Goal: Task Accomplishment & Management: Use online tool/utility

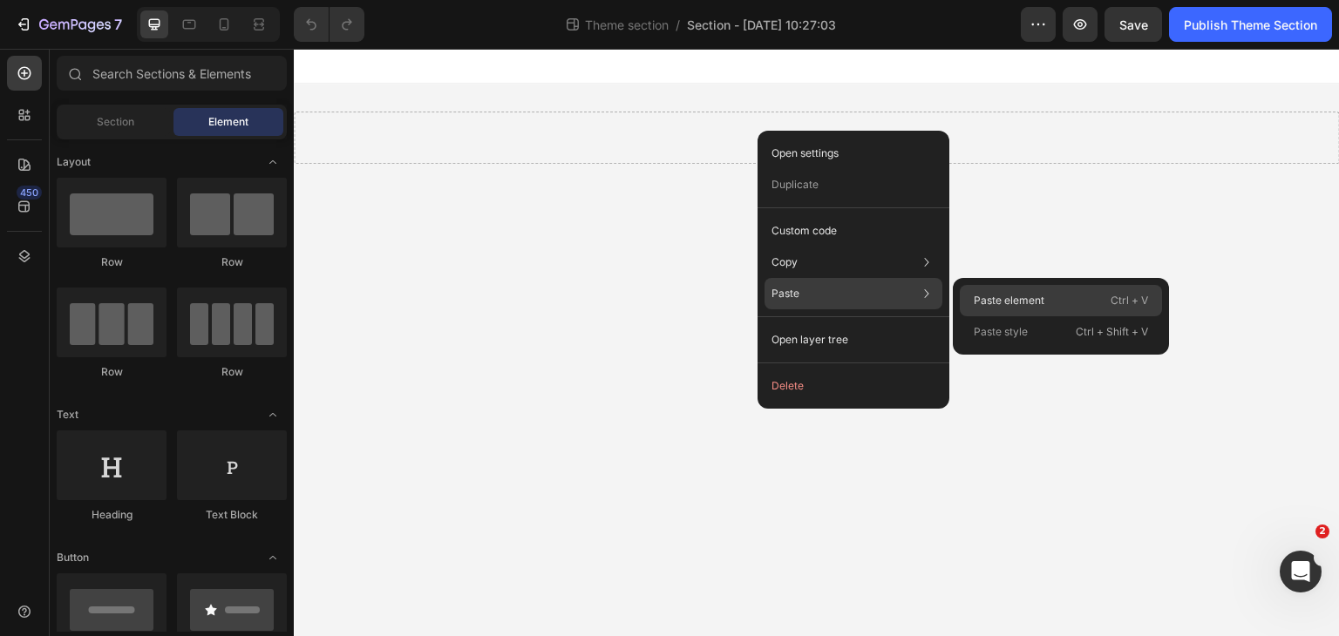
drag, startPoint x: 1007, startPoint y: 296, endPoint x: 832, endPoint y: 558, distance: 315.6
click at [1007, 296] on p "Paste element" at bounding box center [1009, 301] width 71 height 16
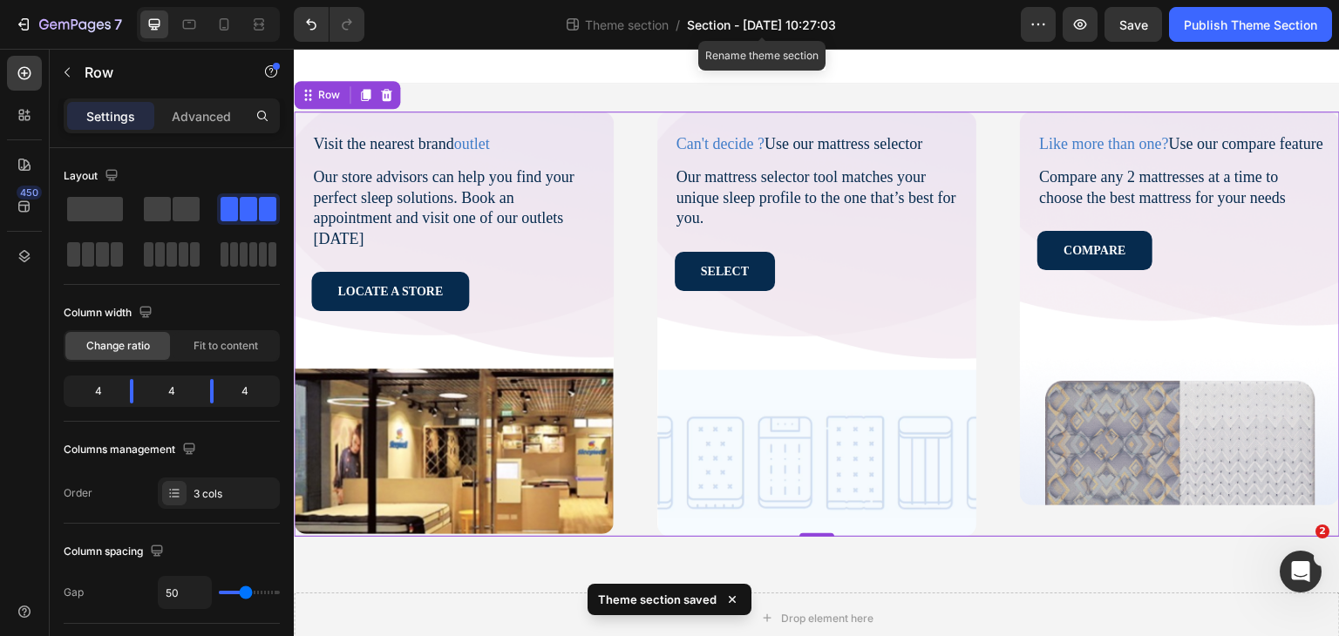
click at [753, 24] on span "Section - [DATE] 10:27:03" at bounding box center [761, 25] width 149 height 18
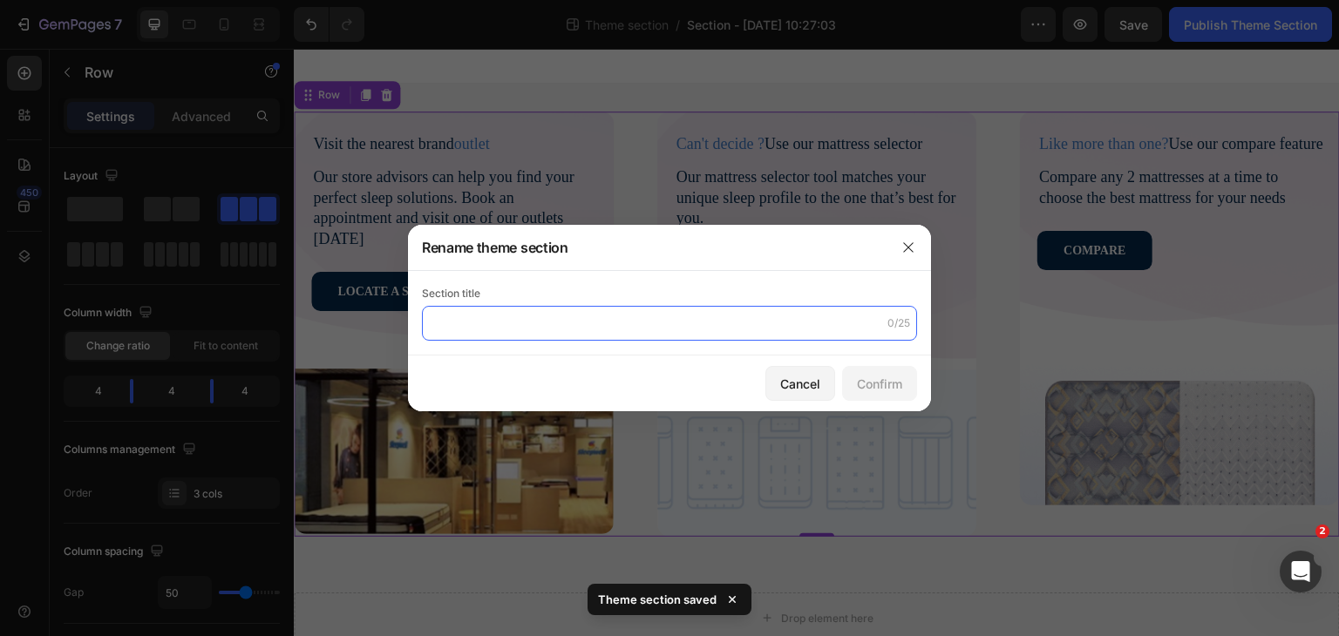
click at [493, 322] on input "text" at bounding box center [669, 323] width 495 height 35
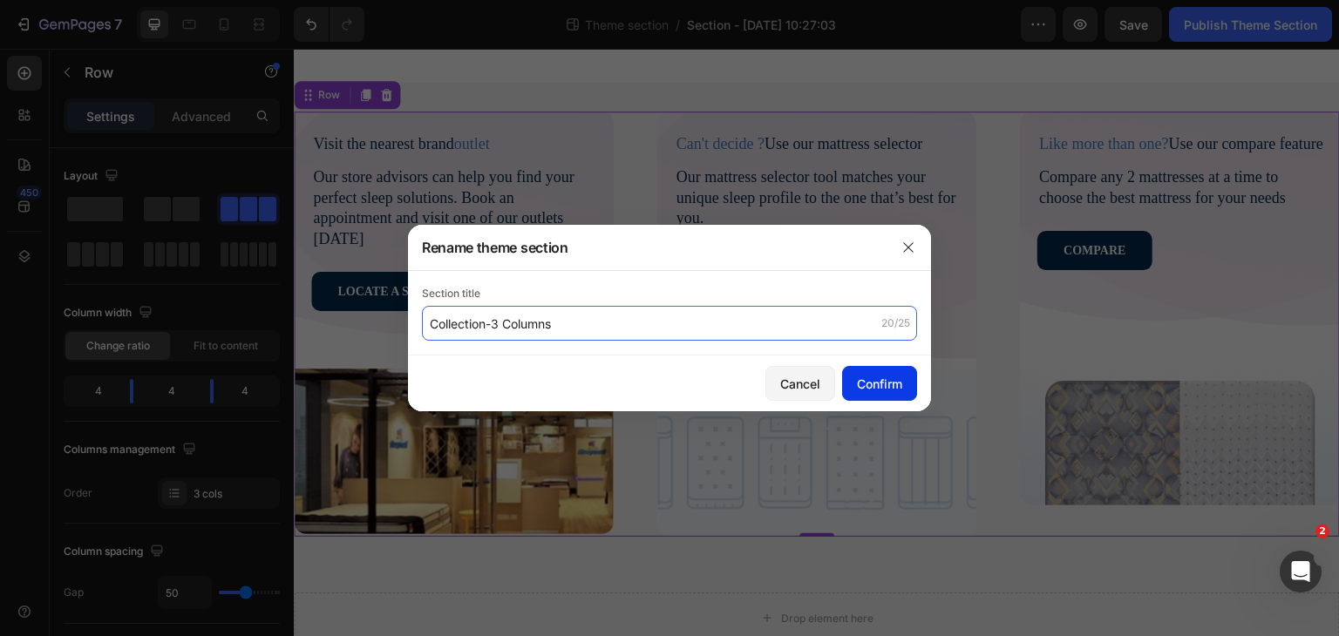
type input "Collection-3 Columns"
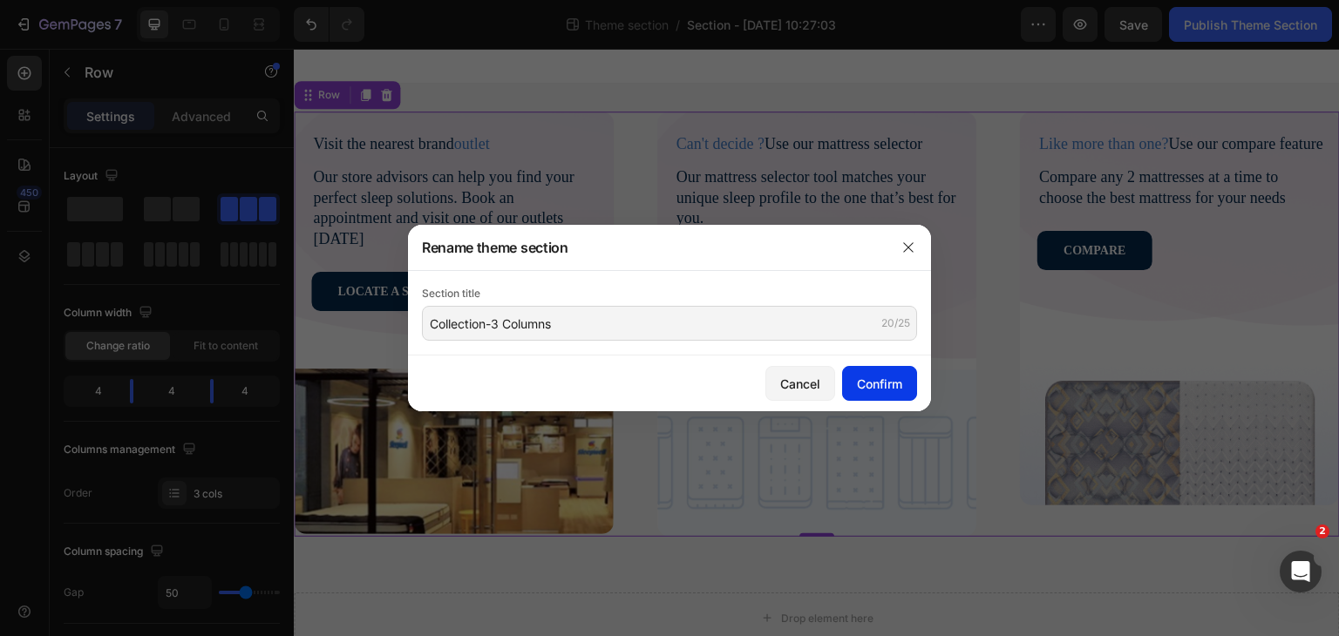
click at [861, 381] on div "Confirm" at bounding box center [879, 384] width 45 height 18
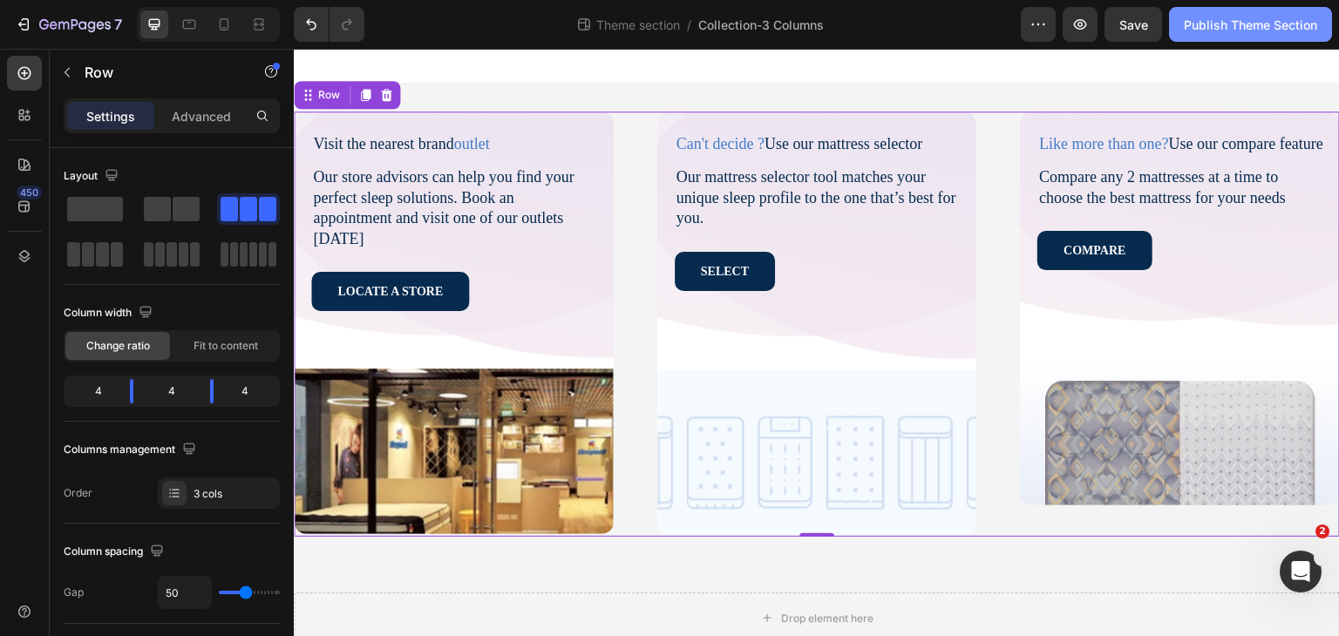
click at [1217, 22] on div "Publish Theme Section" at bounding box center [1250, 25] width 133 height 18
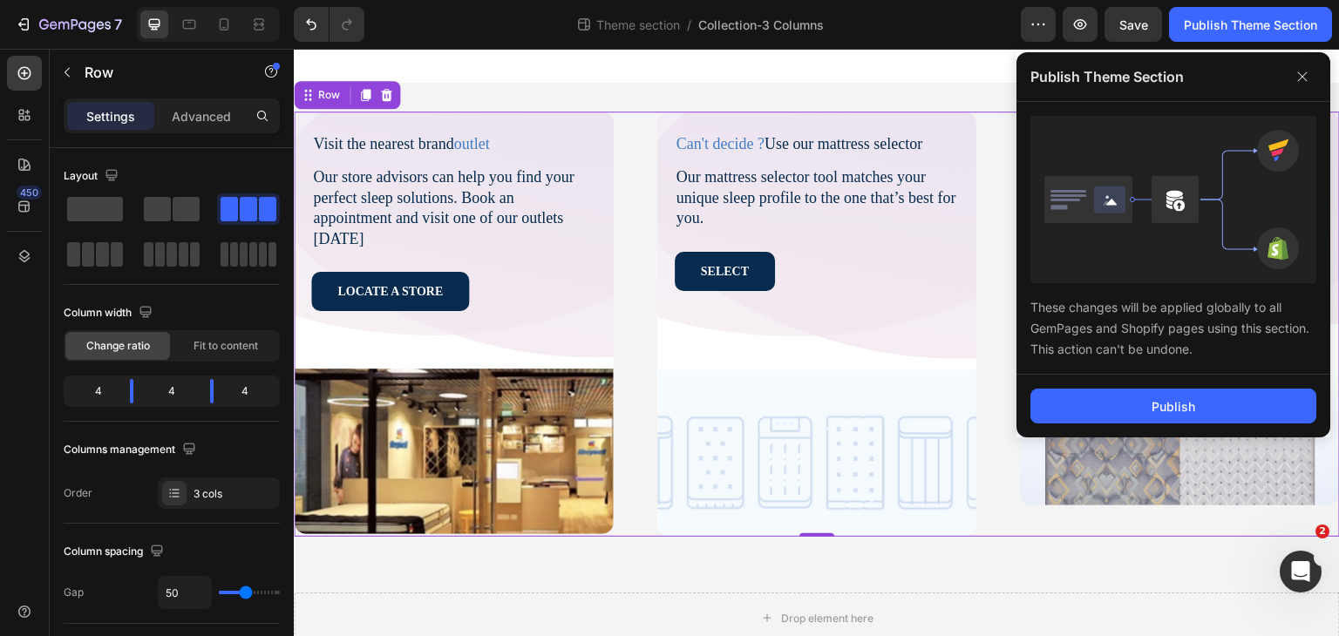
click at [1124, 425] on div "Publish" at bounding box center [1174, 406] width 314 height 63
click at [1120, 400] on button "Publish" at bounding box center [1174, 406] width 286 height 35
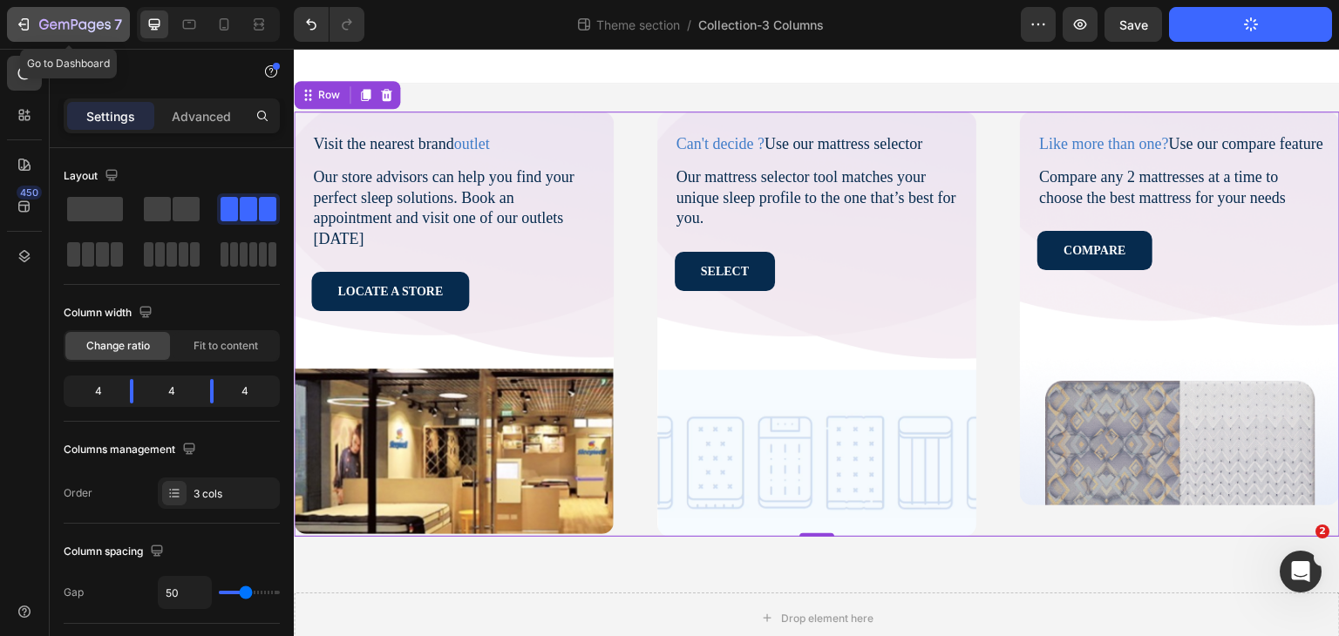
click at [20, 23] on icon "button" at bounding box center [22, 24] width 8 height 5
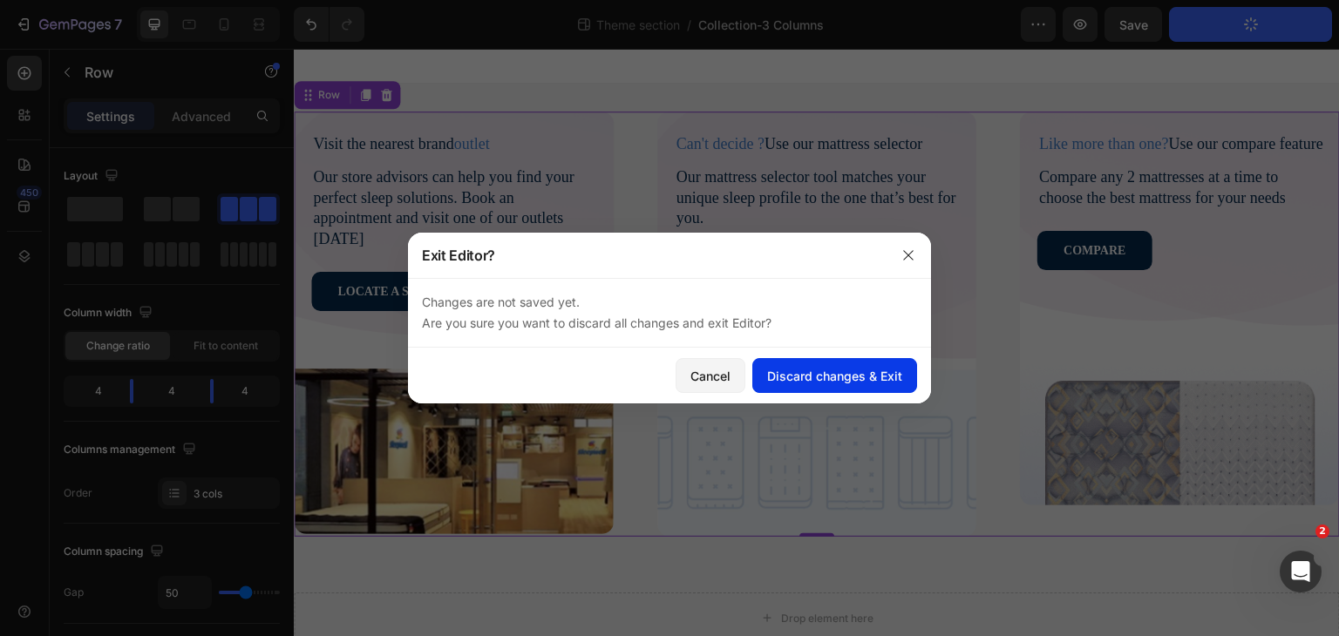
click at [806, 374] on div "Discard changes & Exit" at bounding box center [834, 376] width 135 height 18
